Goal: Navigation & Orientation: Understand site structure

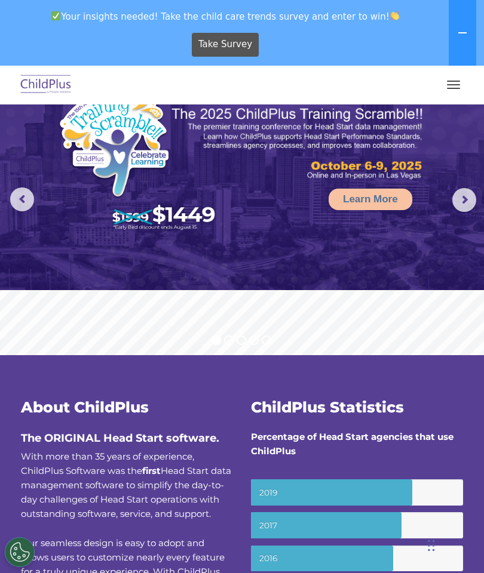
click at [457, 85] on button "button" at bounding box center [453, 84] width 25 height 19
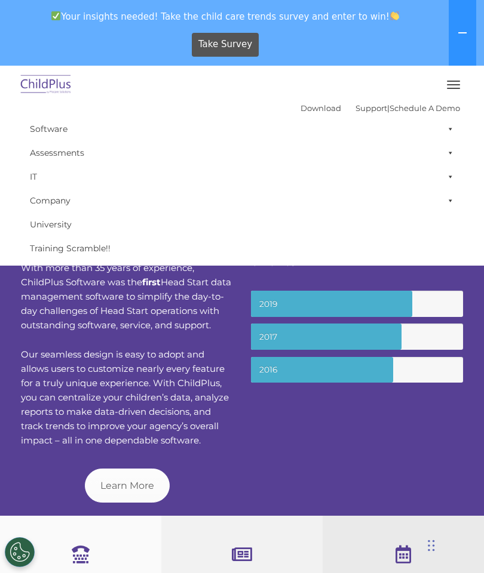
scroll to position [188, 0]
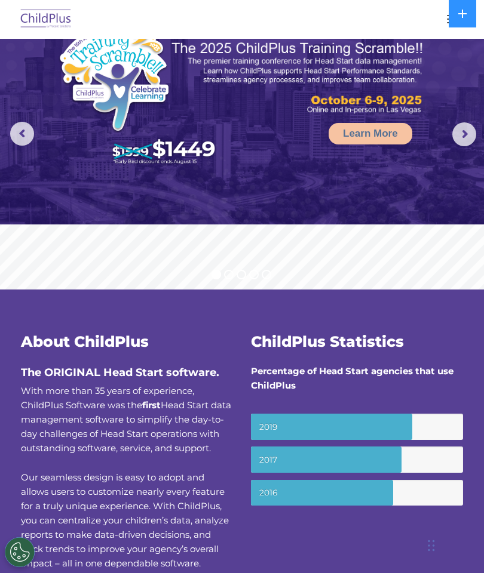
click at [388, 90] on img at bounding box center [298, 78] width 254 height 76
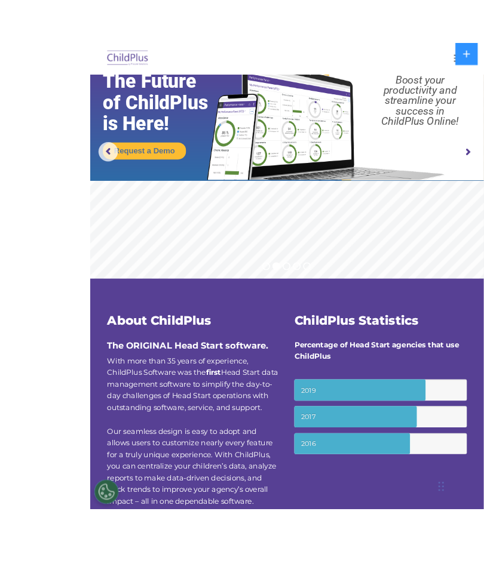
scroll to position [2, 0]
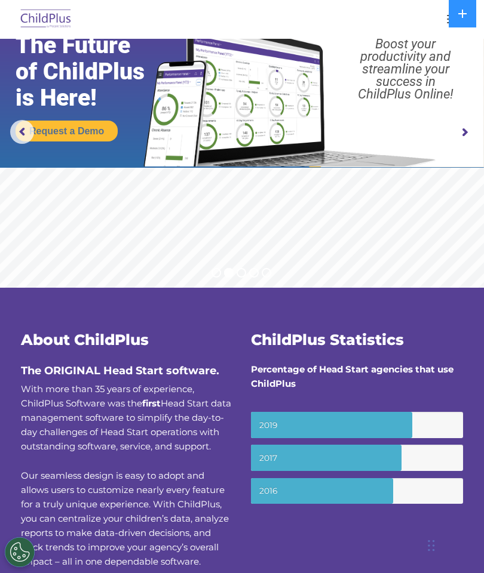
click at [461, 24] on button at bounding box center [462, 13] width 27 height 27
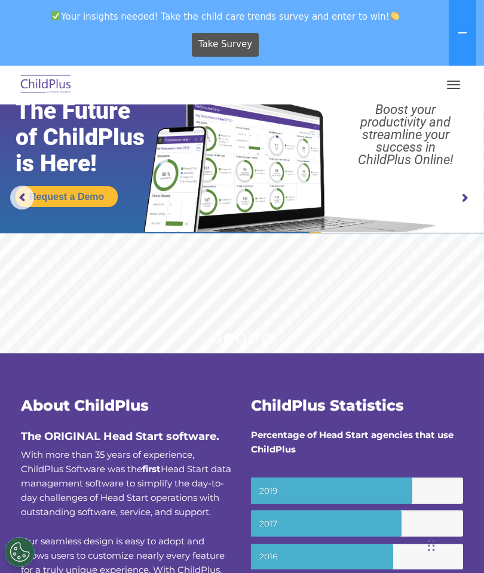
click at [450, 75] on button "button" at bounding box center [453, 84] width 25 height 19
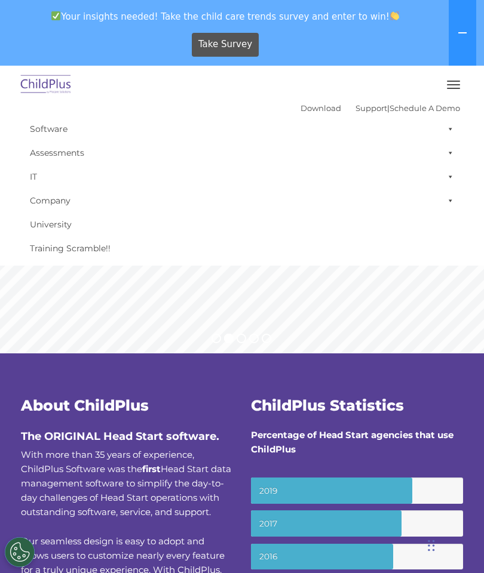
click at [453, 131] on span at bounding box center [448, 129] width 12 height 24
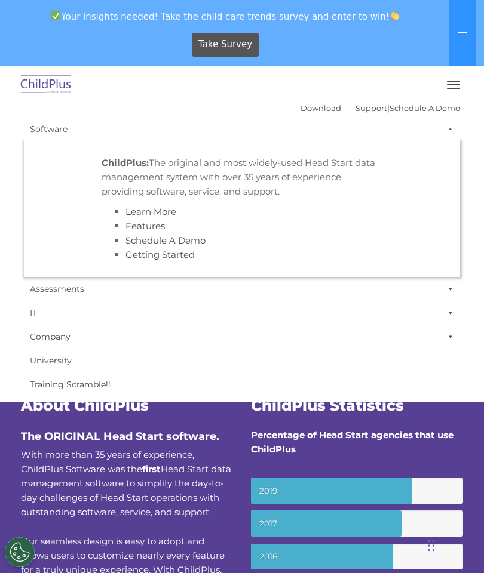
click at [453, 124] on span at bounding box center [448, 129] width 12 height 24
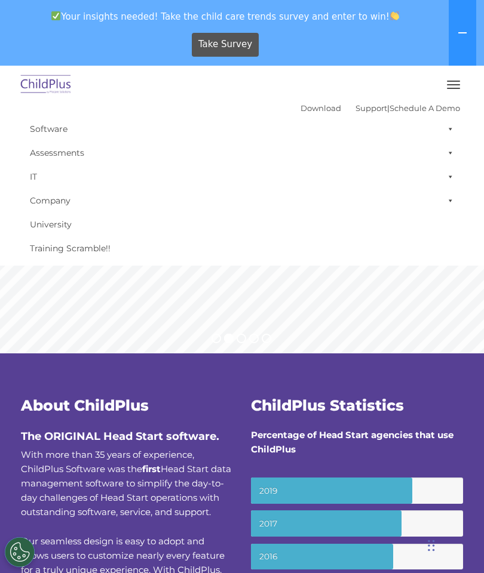
click at [453, 155] on span at bounding box center [448, 153] width 12 height 24
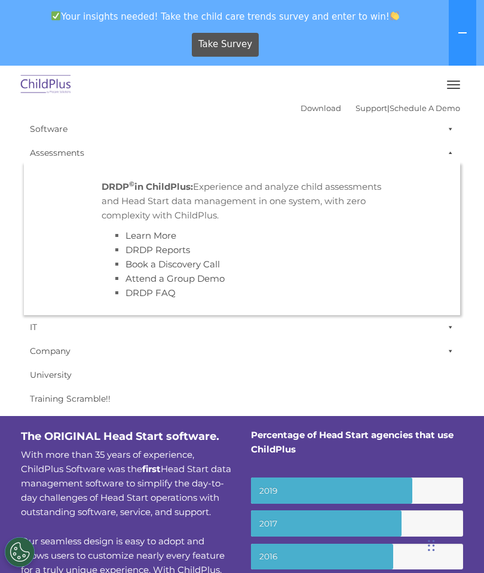
click at [453, 145] on span at bounding box center [448, 153] width 12 height 24
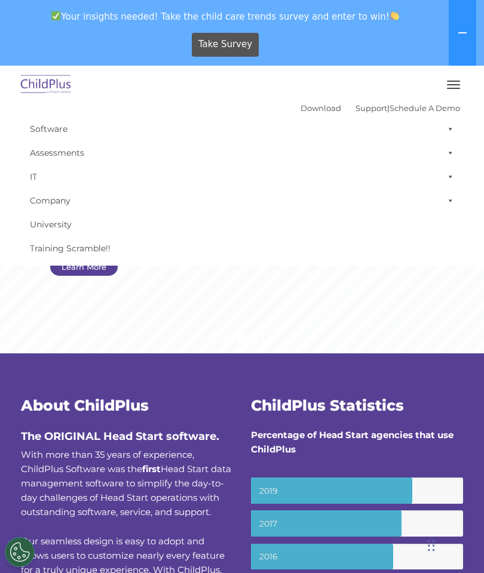
click at [453, 191] on span at bounding box center [448, 201] width 12 height 24
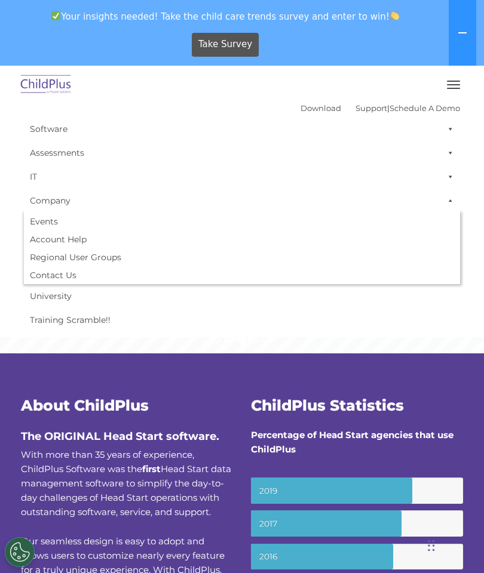
click at [453, 193] on span at bounding box center [448, 201] width 12 height 24
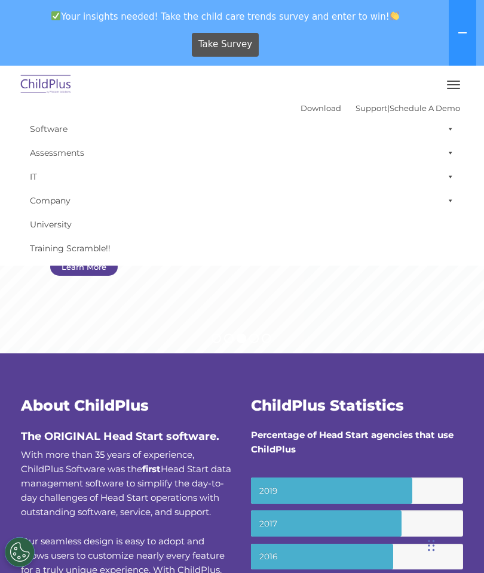
scroll to position [0, 0]
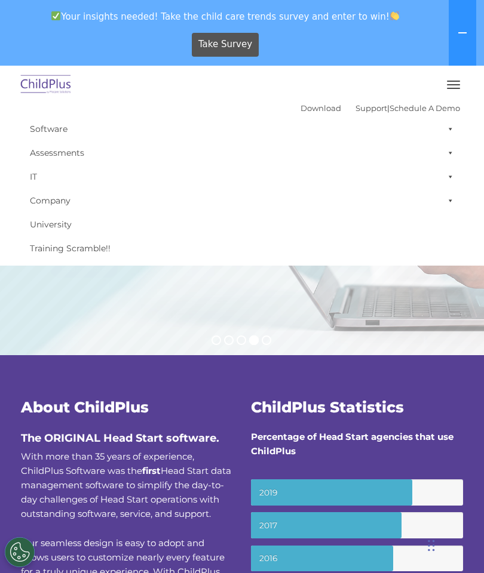
click at [468, 26] on button at bounding box center [462, 33] width 27 height 66
